Goal: Task Accomplishment & Management: Complete application form

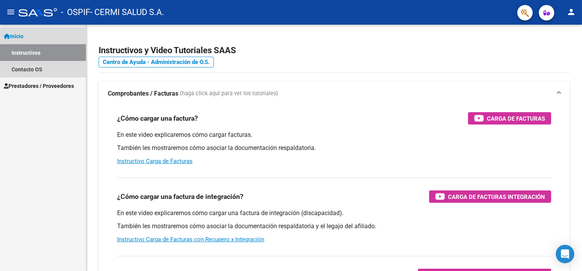
click at [34, 55] on link "Instructivos" at bounding box center [43, 52] width 86 height 17
click at [39, 67] on link "Contacto OS" at bounding box center [43, 69] width 86 height 17
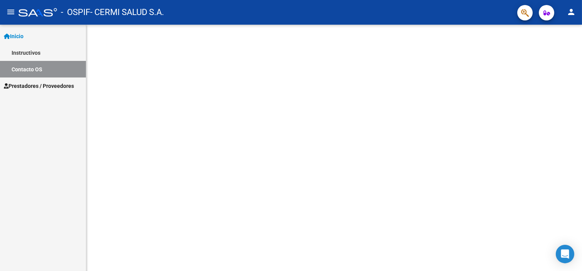
click at [37, 83] on span "Prestadores / Proveedores" at bounding box center [39, 86] width 70 height 8
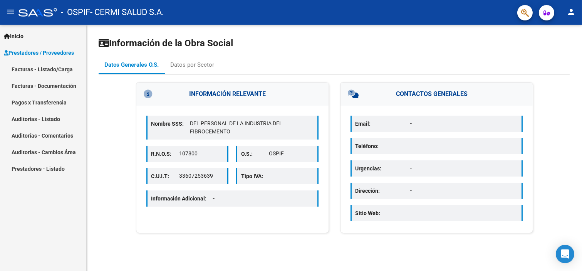
click at [34, 56] on span "Prestadores / Proveedores" at bounding box center [39, 53] width 70 height 8
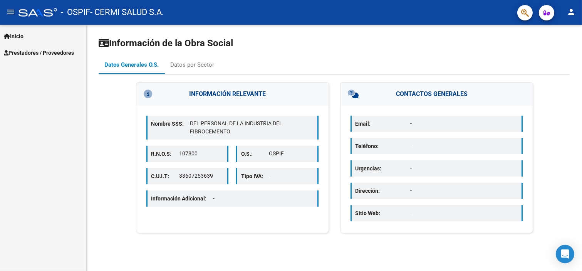
click at [34, 56] on span "Prestadores / Proveedores" at bounding box center [39, 53] width 70 height 8
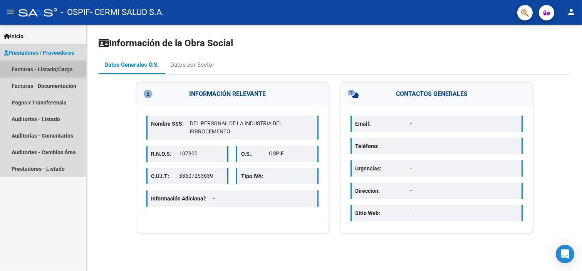
click at [41, 64] on link "Facturas - Listado/Carga" at bounding box center [43, 69] width 86 height 17
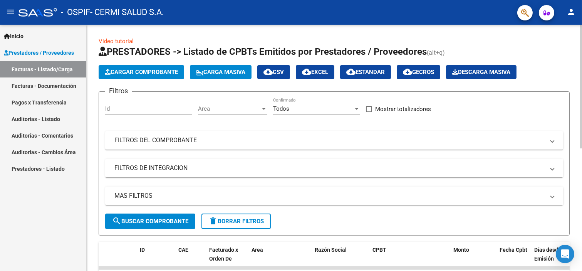
click at [126, 72] on span "Cargar Comprobante" at bounding box center [141, 72] width 73 height 7
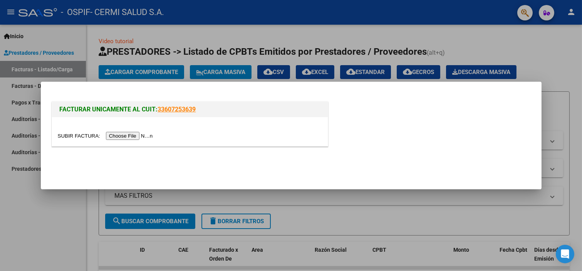
click at [148, 139] on input "file" at bounding box center [106, 136] width 97 height 8
